Goal: Transaction & Acquisition: Purchase product/service

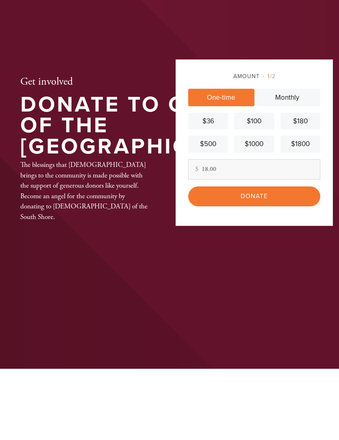
type input "18.00"
click at [269, 258] on input "Donate" at bounding box center [254, 268] width 132 height 20
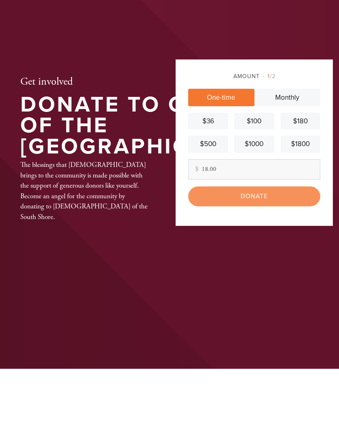
scroll to position [71, 0]
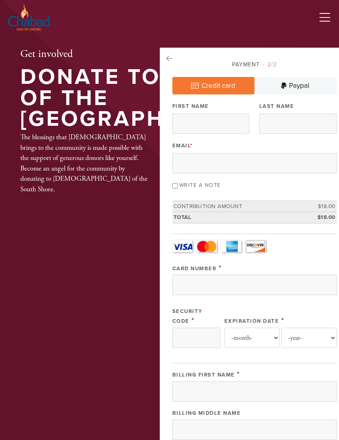
scroll to position [13, 0]
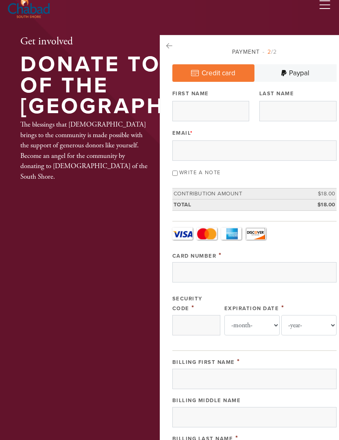
click at [295, 74] on link "Paypal" at bounding box center [296, 73] width 82 height 17
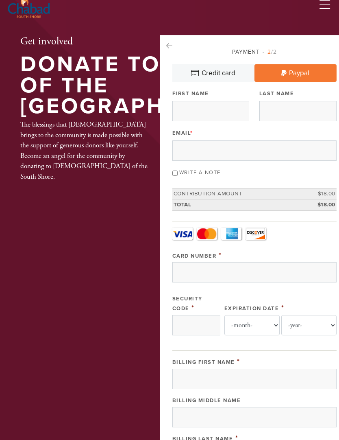
scroll to position [14, 0]
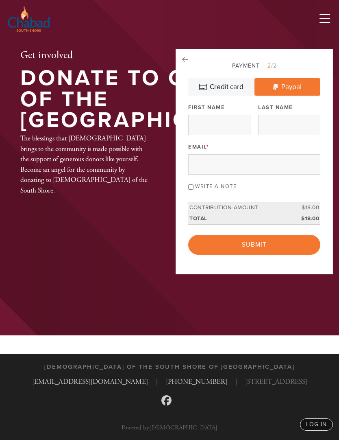
click at [235, 78] on link "Credit card" at bounding box center [221, 86] width 66 height 17
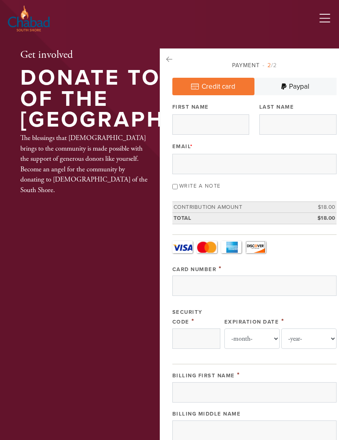
scroll to position [0, 0]
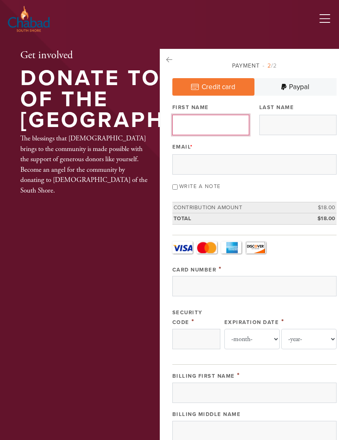
click at [230, 124] on input "First Name" at bounding box center [211, 125] width 77 height 20
type input "Teddy"
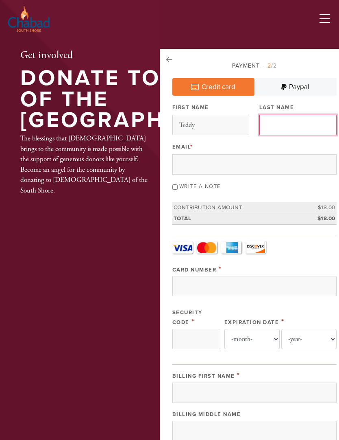
type input "Breinberg"
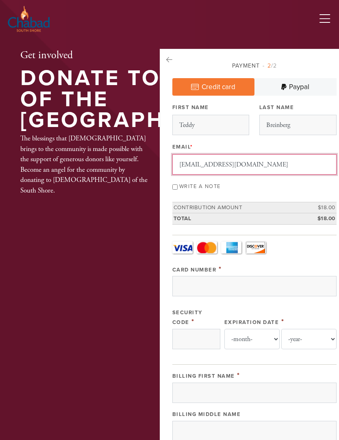
click at [259, 169] on input "[EMAIL_ADDRESS][DOMAIN_NAME]" at bounding box center [255, 164] width 164 height 20
type input "m"
type input "Teddy"
type input "[EMAIL_ADDRESS][DOMAIN_NAME]"
click at [178, 189] on input "Write a note" at bounding box center [175, 186] width 5 height 5
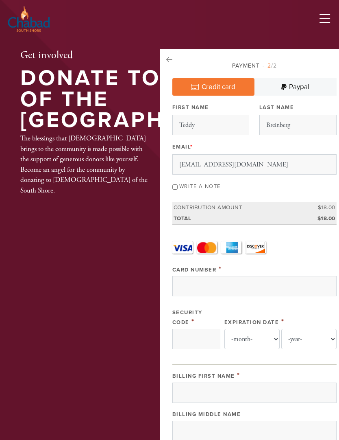
checkbox input "true"
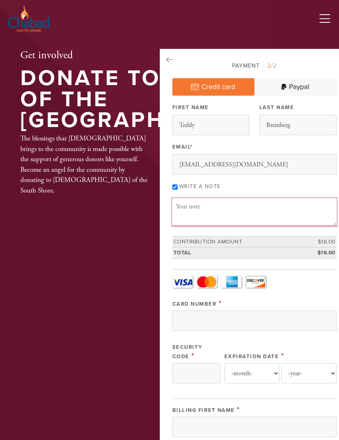
click at [220, 211] on textarea "Message or dedication" at bounding box center [255, 212] width 164 height 28
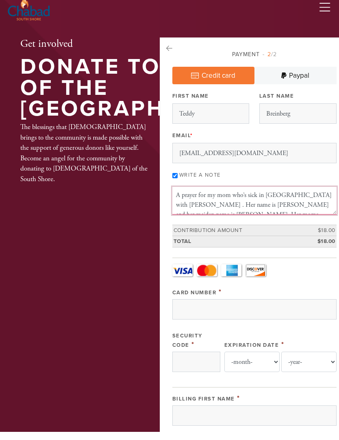
click at [192, 195] on textarea "A prayer for my mom who’s sick in [GEOGRAPHIC_DATA] with [PERSON_NAME] . Her na…" at bounding box center [255, 209] width 164 height 28
click at [193, 195] on textarea "A prayer for my mom who’s sick in [GEOGRAPHIC_DATA] with [PERSON_NAME] . Her na…" at bounding box center [255, 209] width 164 height 28
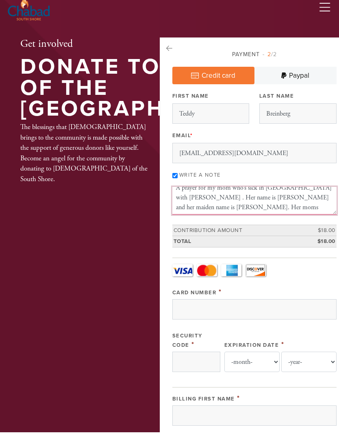
scroll to position [20, 0]
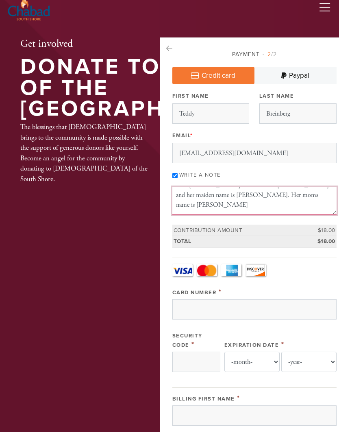
type textarea "A prayer for my mom who’s sick in [GEOGRAPHIC_DATA] with [PERSON_NAME] . Her na…"
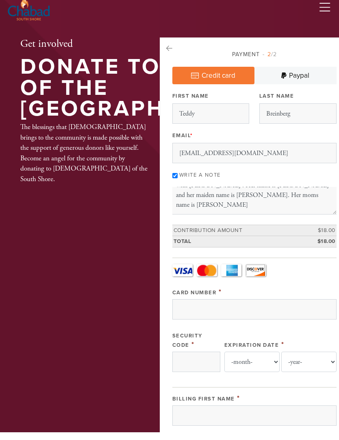
click at [173, 53] on icon at bounding box center [169, 56] width 6 height 7
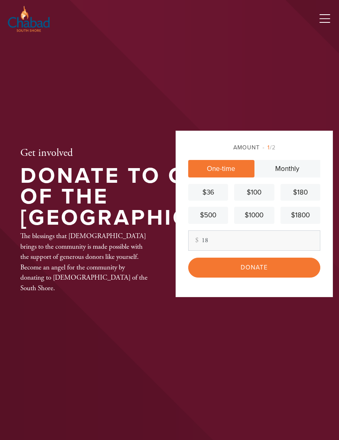
type input "1"
type input "36"
click at [268, 278] on input "Donate" at bounding box center [254, 268] width 132 height 20
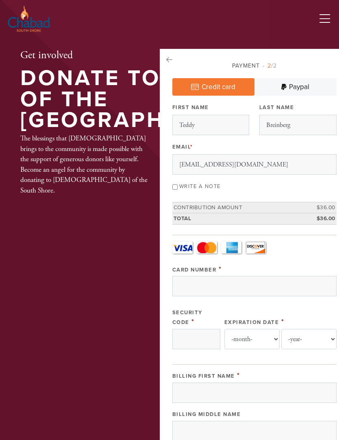
click at [178, 188] on input "Write a note" at bounding box center [175, 186] width 5 height 5
checkbox input "true"
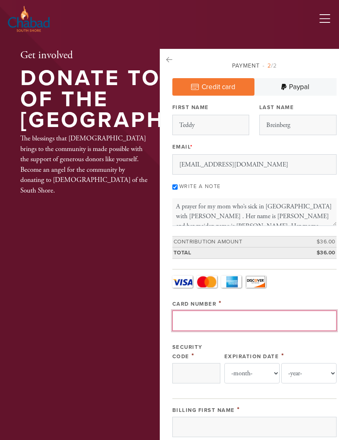
click at [226, 316] on input "Card Number" at bounding box center [255, 320] width 164 height 20
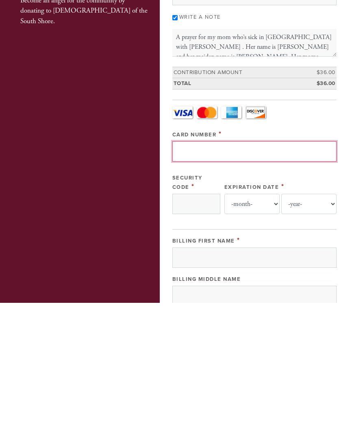
type input "5262188356872494"
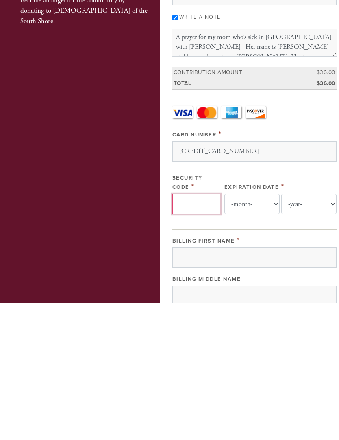
type input "812"
select select "3"
select select "2026"
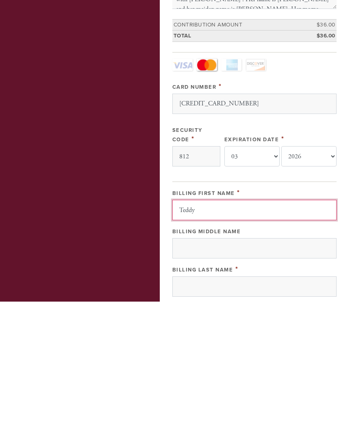
scroll to position [87, 0]
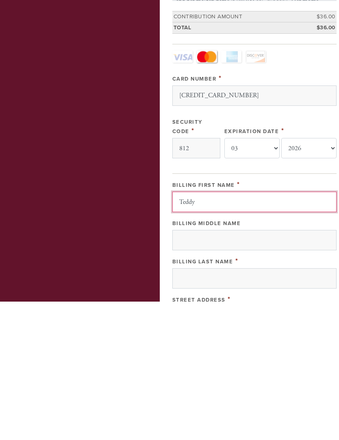
type input "Teddy"
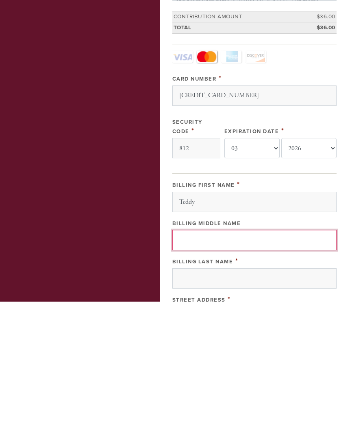
click at [236, 368] on input "Billing Middle Name" at bounding box center [255, 378] width 164 height 20
type input "Marc"
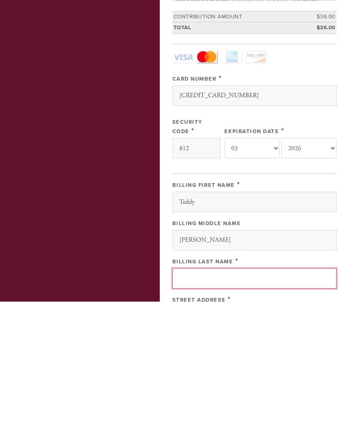
click at [223, 406] on input "Billing Last Name" at bounding box center [255, 416] width 164 height 20
type input "Breinberg"
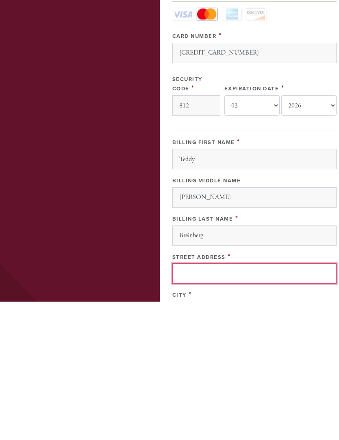
scroll to position [154, 0]
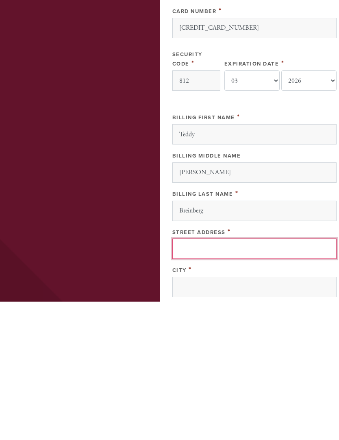
type input "38 Evan Pl"
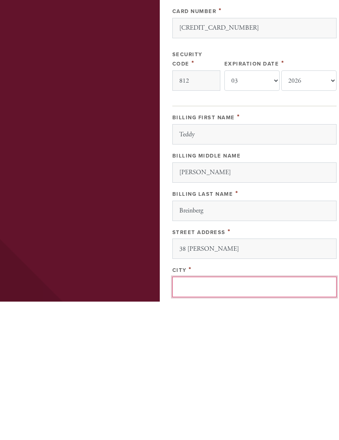
type input "Staten Island"
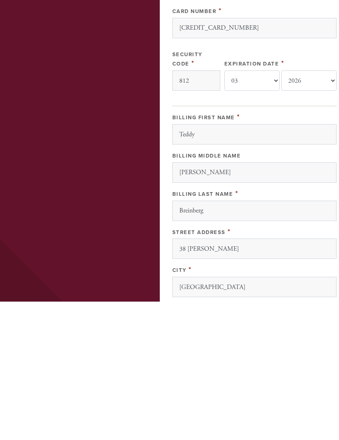
type input "10312"
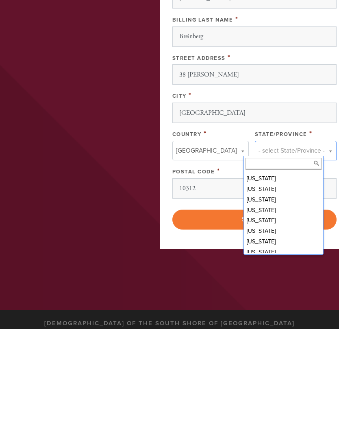
scroll to position [365, 0]
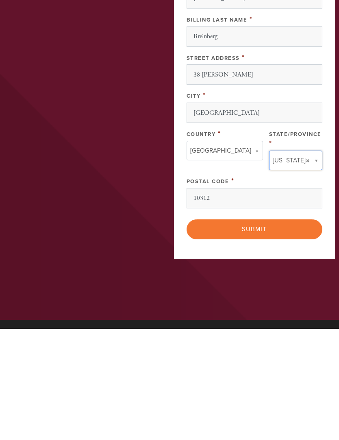
click at [274, 331] on input "Submit" at bounding box center [255, 341] width 136 height 20
